Goal: Task Accomplishment & Management: Manage account settings

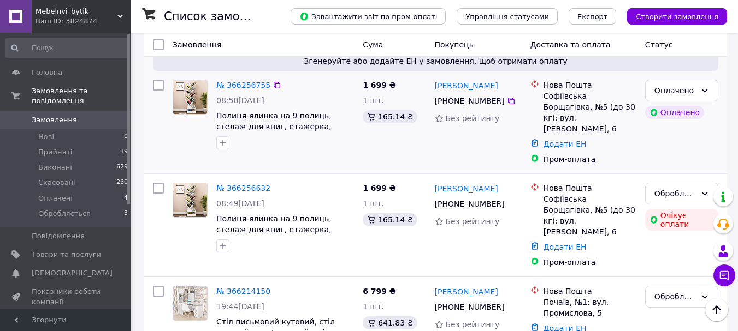
scroll to position [273, 0]
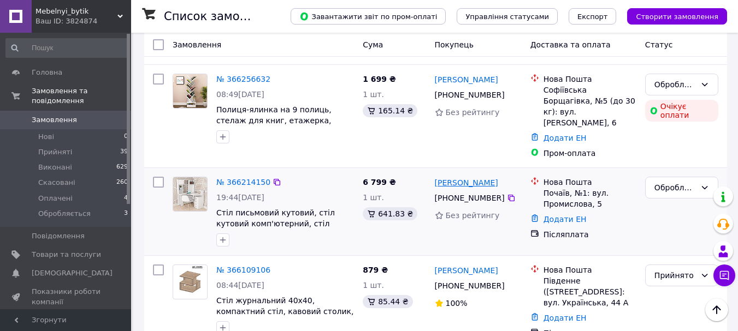
click at [475, 177] on link "[PERSON_NAME]" at bounding box center [466, 182] width 63 height 11
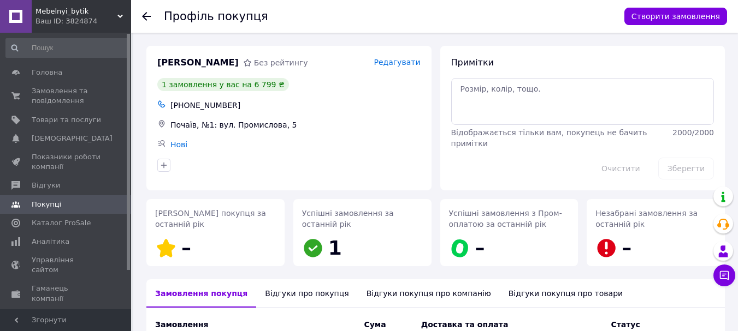
scroll to position [146, 0]
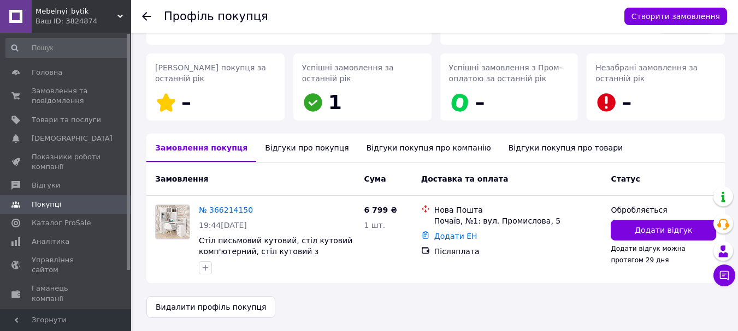
click at [259, 145] on div "Відгуки про покупця" at bounding box center [306, 148] width 101 height 28
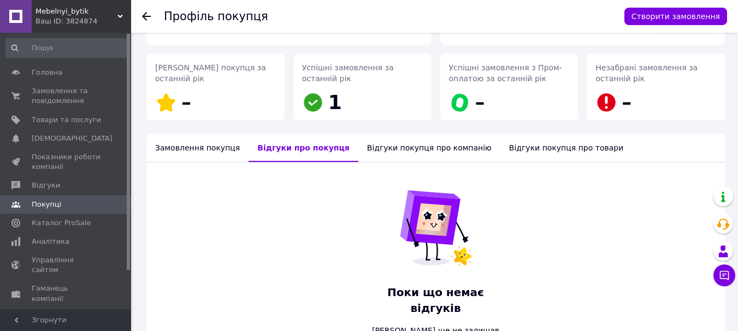
click at [176, 153] on div "Замовлення покупця" at bounding box center [197, 148] width 102 height 28
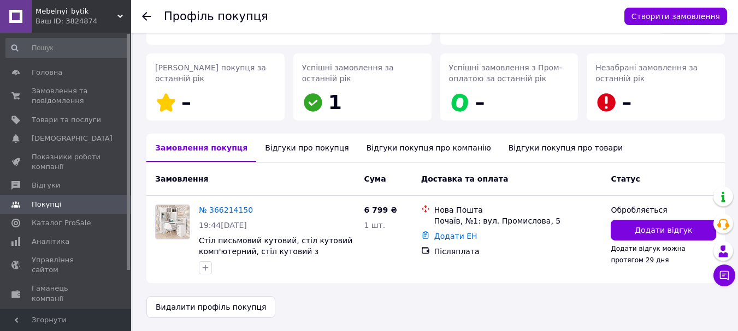
scroll to position [0, 0]
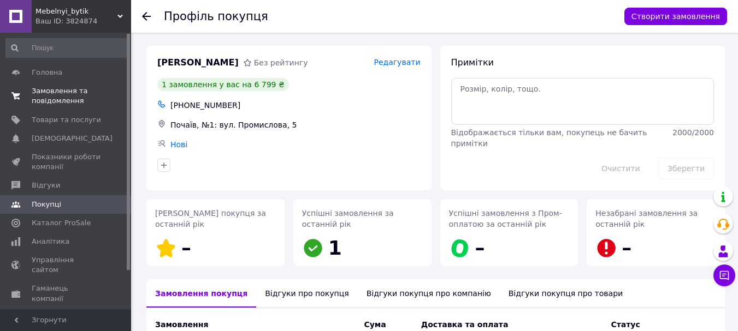
click at [64, 90] on span "Замовлення та повідомлення" at bounding box center [66, 96] width 69 height 20
